Goal: Information Seeking & Learning: Check status

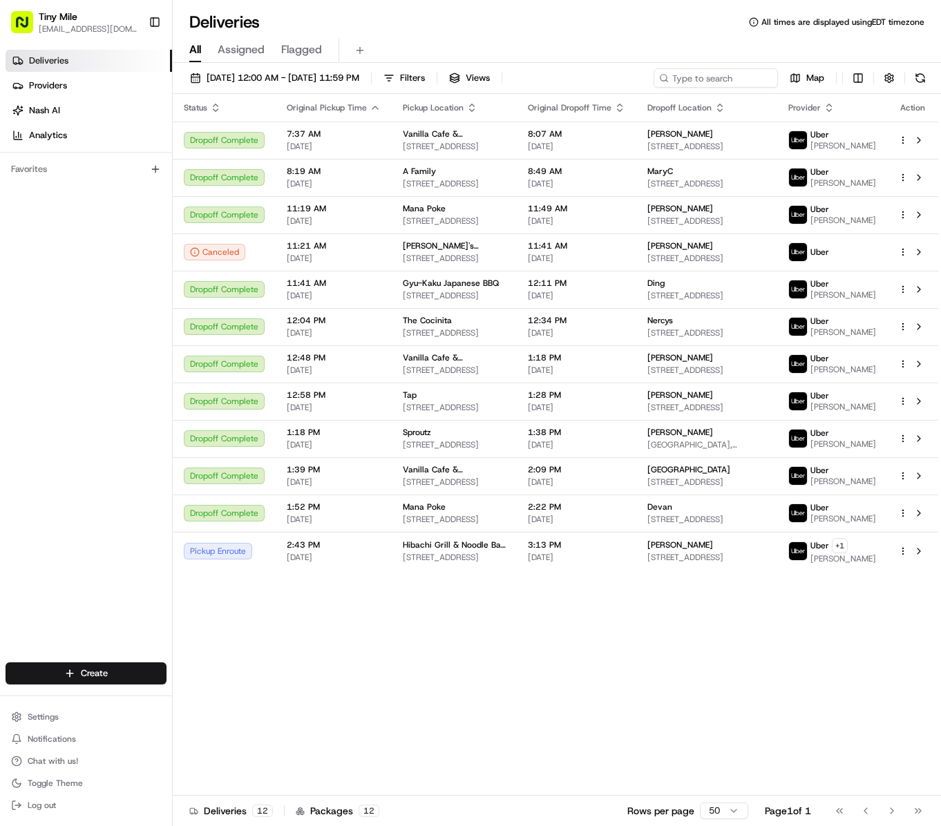
click at [607, 7] on div "Deliveries All times are displayed using EDT timezone All Assigned Flagged 08/1…" at bounding box center [557, 413] width 768 height 826
click at [611, 687] on div "Status Original Pickup Time Pickup Location Original Dropoff Time Dropoff Locat…" at bounding box center [555, 445] width 765 height 702
click at [917, 560] on button at bounding box center [918, 551] width 17 height 17
click at [915, 560] on button at bounding box center [918, 551] width 17 height 17
click at [471, 705] on div "Status Original Pickup Time Pickup Location Original Dropoff Time Dropoff Locat…" at bounding box center [555, 445] width 765 height 702
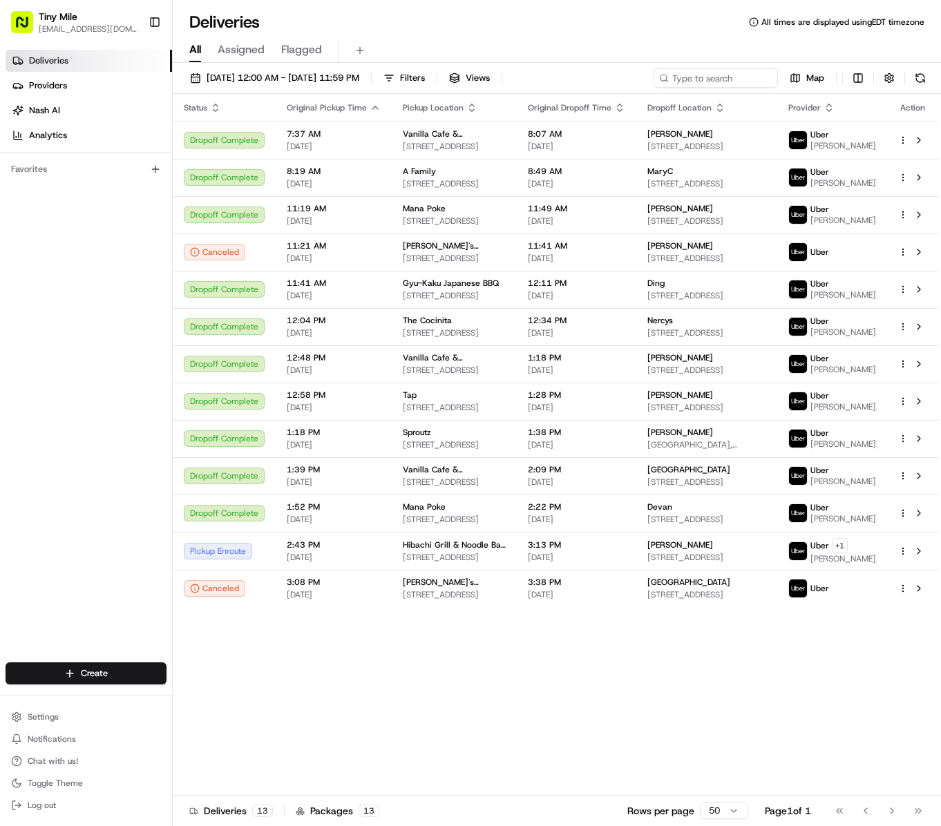
click at [640, 725] on div "Status Original Pickup Time Pickup Location Original Dropoff Time Dropoff Locat…" at bounding box center [555, 445] width 765 height 702
click at [582, 714] on div "Status Original Pickup Time Pickup Location Original Dropoff Time Dropoff Locat…" at bounding box center [555, 445] width 765 height 702
click at [683, 754] on div "Status Original Pickup Time Pickup Location Original Dropoff Time Dropoff Locat…" at bounding box center [555, 445] width 765 height 702
click at [518, 724] on div "Status Original Pickup Time Pickup Location Original Dropoff Time Dropoff Locat…" at bounding box center [555, 445] width 765 height 702
click at [522, 729] on div "Status Original Pickup Time Pickup Location Original Dropoff Time Dropoff Locat…" at bounding box center [555, 445] width 765 height 702
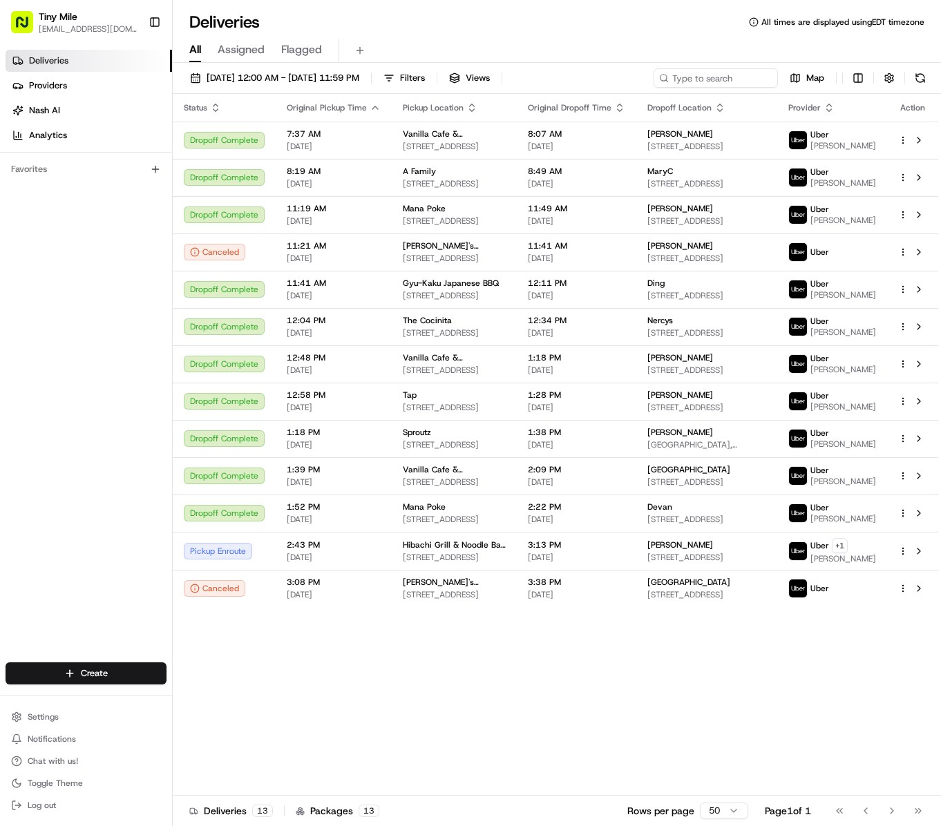
drag, startPoint x: 438, startPoint y: 743, endPoint x: 385, endPoint y: 717, distance: 58.7
click at [431, 736] on div "Status Original Pickup Time Pickup Location Original Dropoff Time Dropoff Locat…" at bounding box center [555, 445] width 765 height 702
click at [651, 705] on div "Status Original Pickup Time Pickup Location Original Dropoff Time Dropoff Locat…" at bounding box center [555, 445] width 765 height 702
click at [662, 689] on div "Status Original Pickup Time Pickup Location Original Dropoff Time Dropoff Locat…" at bounding box center [555, 445] width 765 height 702
click at [569, 689] on div "Status Original Pickup Time Pickup Location Original Dropoff Time Dropoff Locat…" at bounding box center [555, 445] width 765 height 702
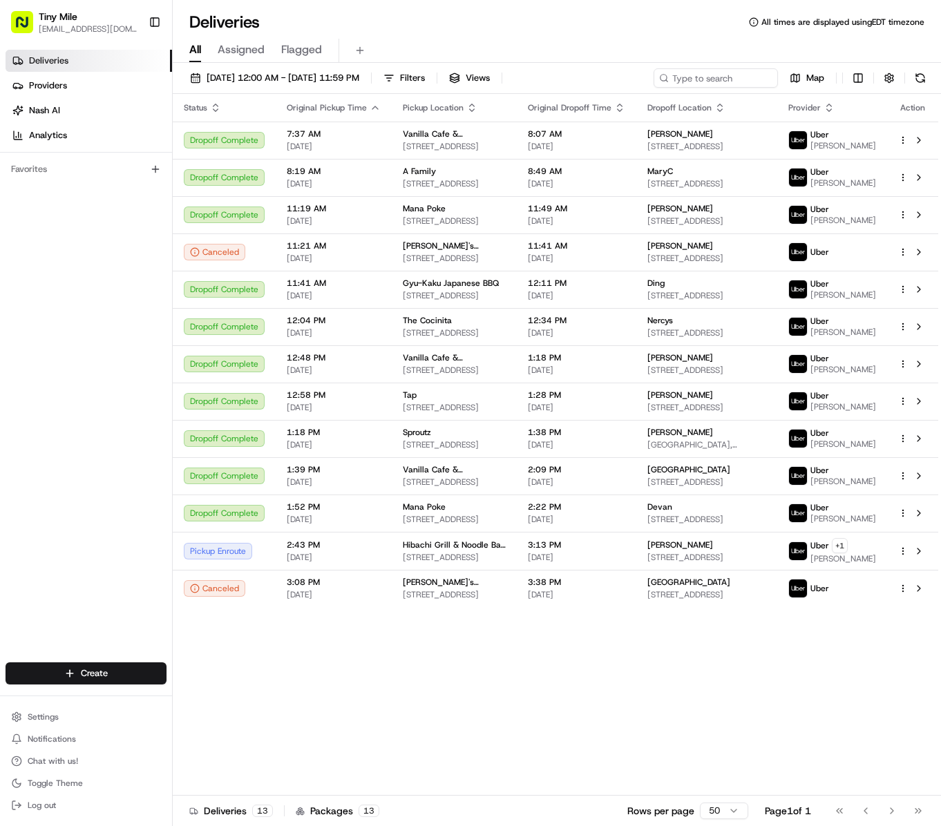
click at [620, 703] on div "Status Original Pickup Time Pickup Location Original Dropoff Time Dropoff Locat…" at bounding box center [555, 445] width 765 height 702
click at [564, 714] on div "Status Original Pickup Time Pickup Location Original Dropoff Time Dropoff Locat…" at bounding box center [555, 445] width 765 height 702
click at [542, 723] on div "Status Original Pickup Time Pickup Location Original Dropoff Time Dropoff Locat…" at bounding box center [555, 445] width 765 height 702
